Goal: Complete application form

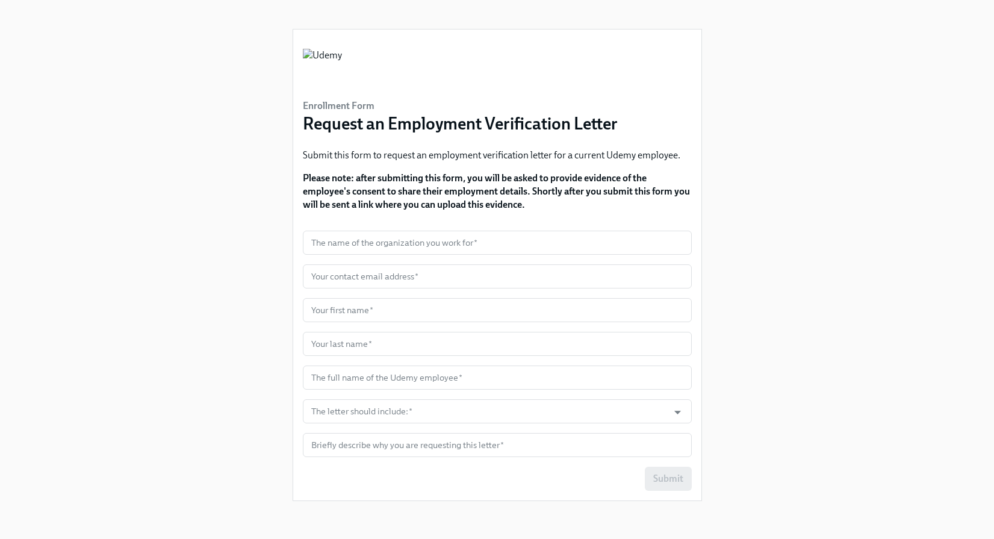
scroll to position [1, 0]
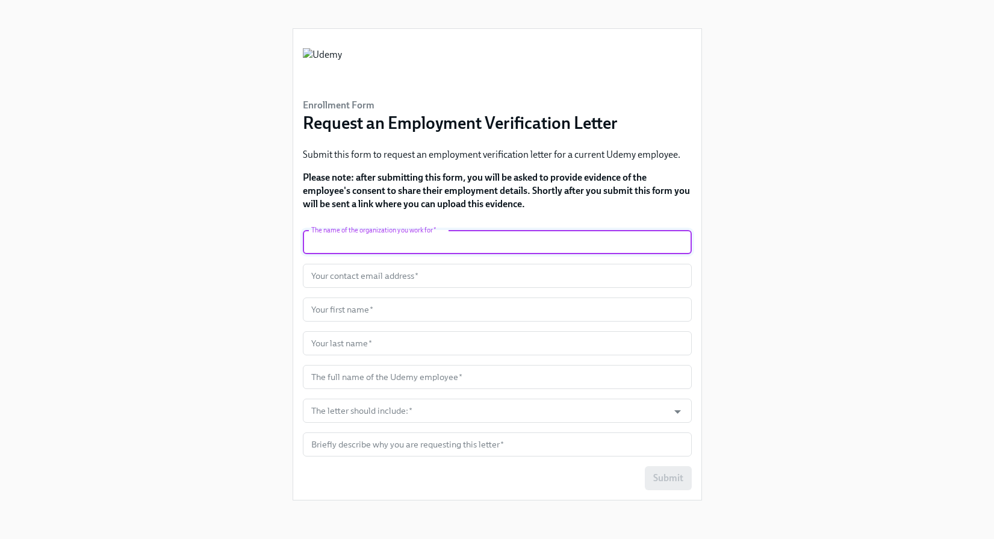
click at [346, 244] on input "text" at bounding box center [497, 242] width 389 height 24
type input "Truework"
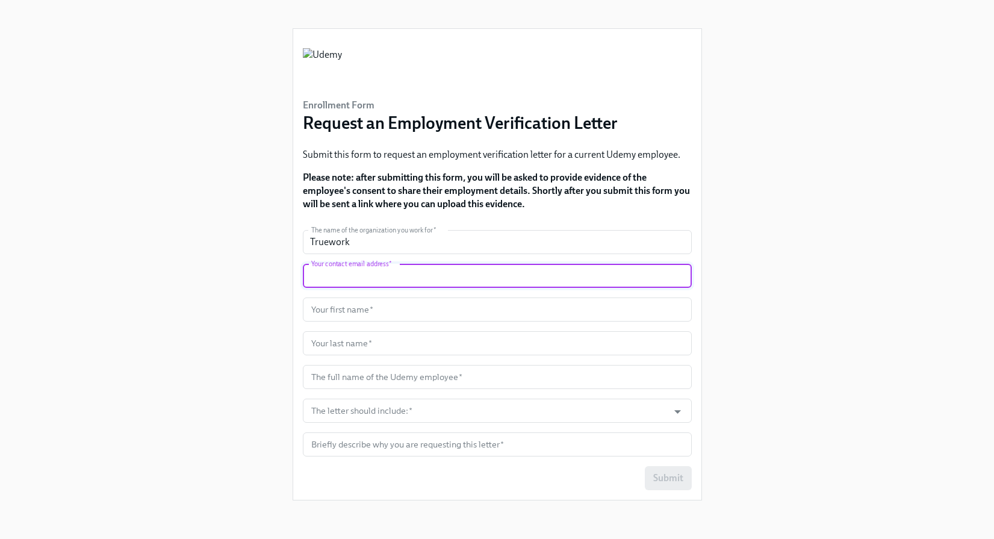
click at [399, 276] on input "text" at bounding box center [497, 276] width 389 height 24
type input "[EMAIL_ADDRESS][DOMAIN_NAME]"
click at [339, 314] on input "text" at bounding box center [497, 310] width 389 height 24
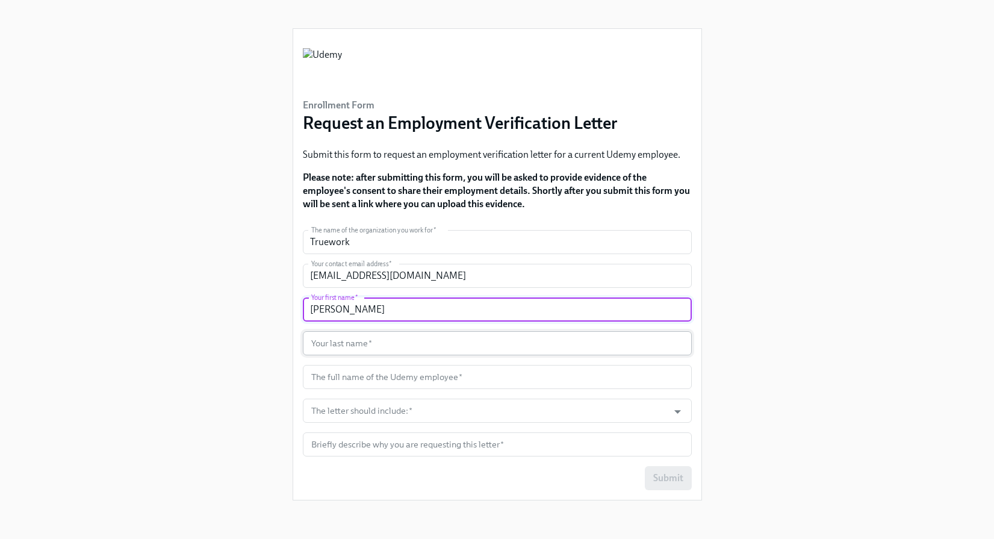
type input "[PERSON_NAME]"
click at [343, 341] on input "text" at bounding box center [497, 343] width 389 height 24
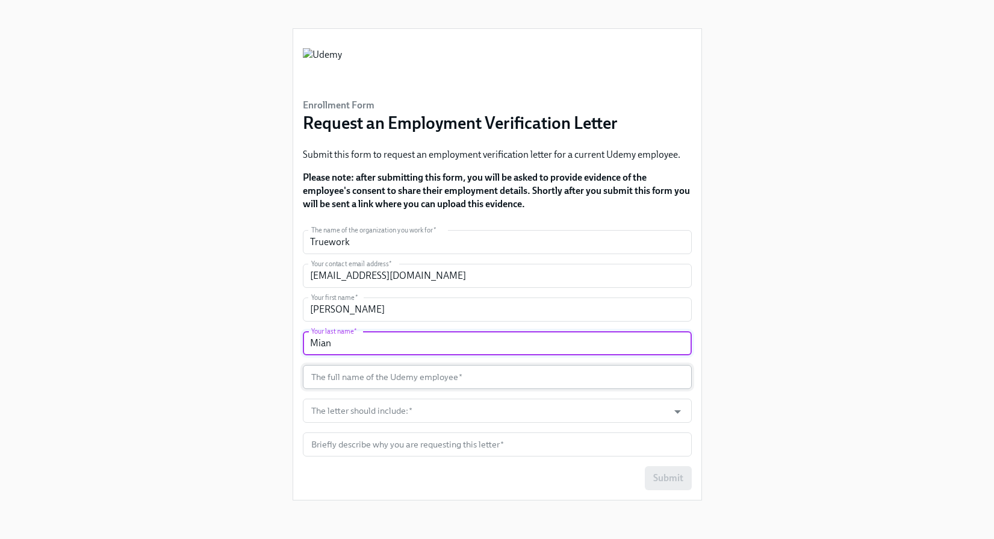
type input "Mian"
click at [340, 375] on input "text" at bounding box center [497, 377] width 389 height 24
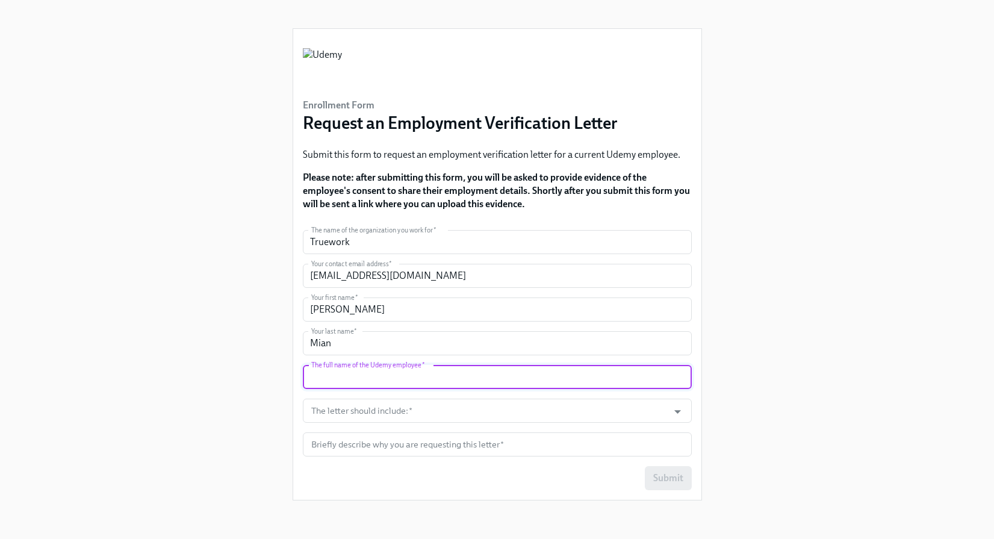
click at [345, 382] on input "text" at bounding box center [497, 377] width 389 height 24
paste input "[PERSON_NAME]"
type input "[PERSON_NAME]"
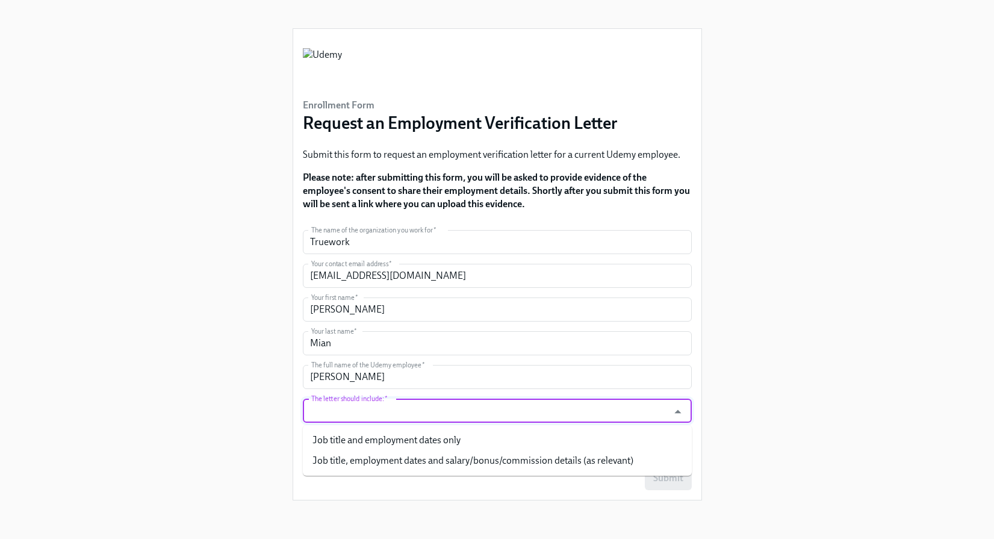
click at [350, 408] on input "The letter should include:   *" at bounding box center [486, 411] width 354 height 24
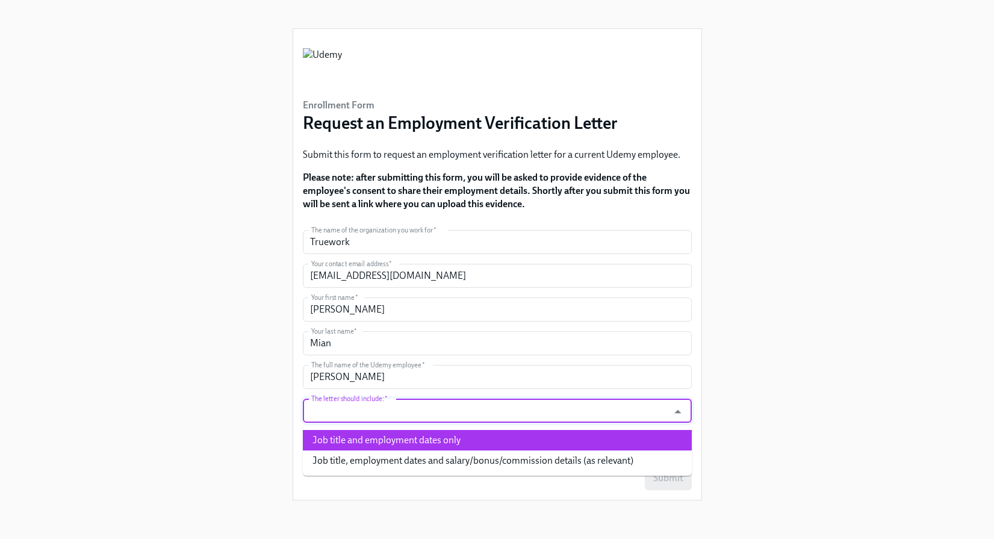
click at [366, 440] on li "Job title and employment dates only" at bounding box center [497, 440] width 389 height 20
type input "Job title and employment dates only"
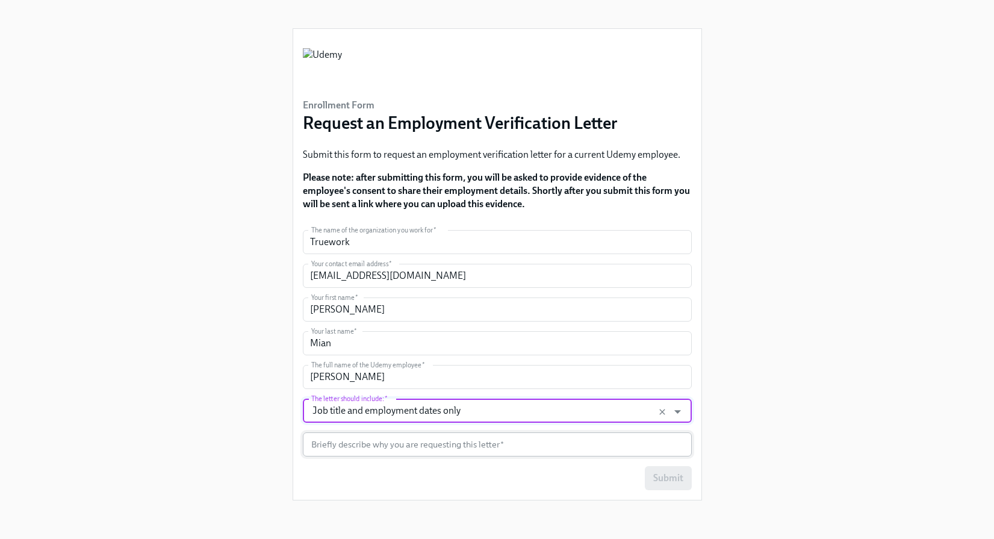
click at [361, 446] on input "text" at bounding box center [497, 444] width 389 height 24
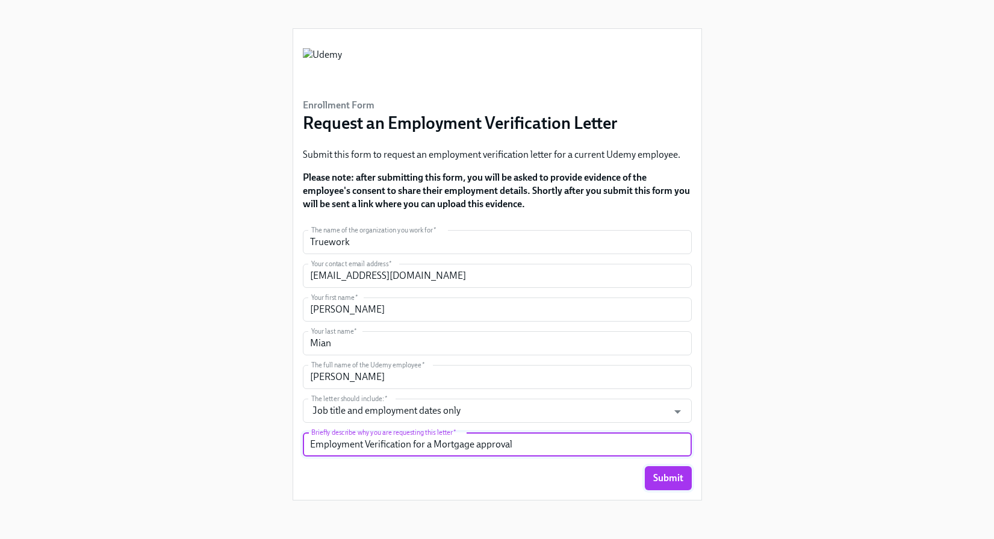
type input "Employment Verification for a Mortgage approval"
drag, startPoint x: 666, startPoint y: 483, endPoint x: 677, endPoint y: 461, distance: 24.2
click at [668, 482] on span "Submit" at bounding box center [668, 478] width 30 height 12
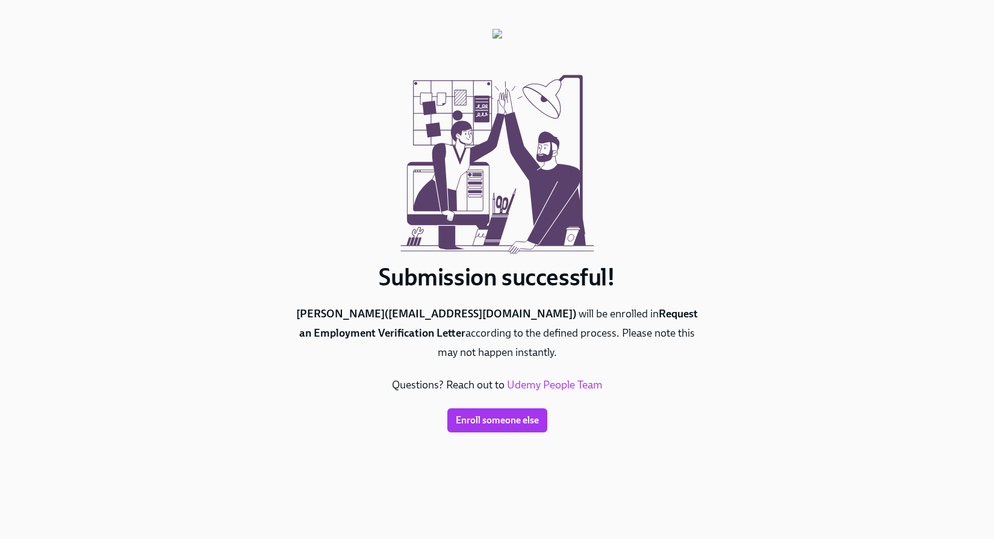
scroll to position [0, 0]
